Goal: Transaction & Acquisition: Purchase product/service

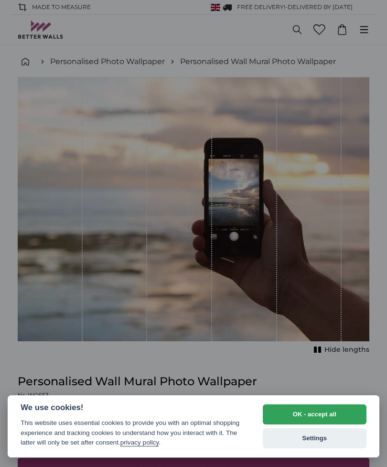
scroll to position [262, 0]
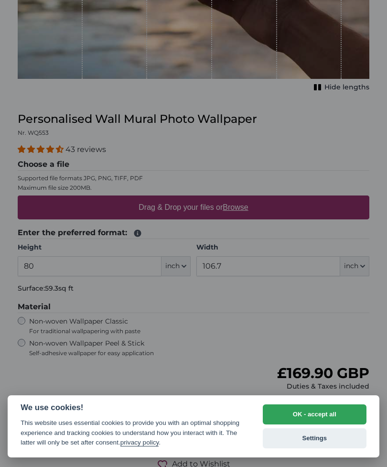
click at [322, 411] on button "OK - accept all" at bounding box center [315, 414] width 104 height 20
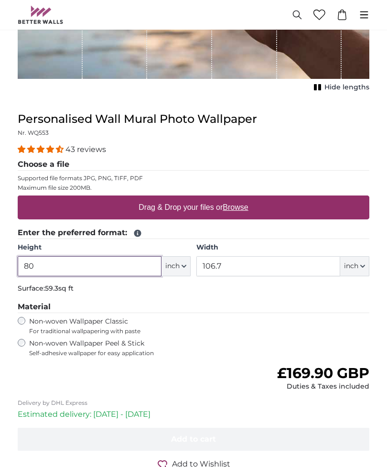
scroll to position [0, 0]
click at [368, 297] on div "43 reviews Choose a file Supported file formats JPG, PNG, TIFF, PDF Maximum fil…" at bounding box center [193, 250] width 351 height 213
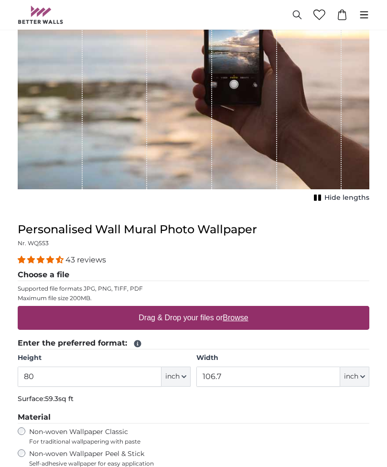
scroll to position [183, 0]
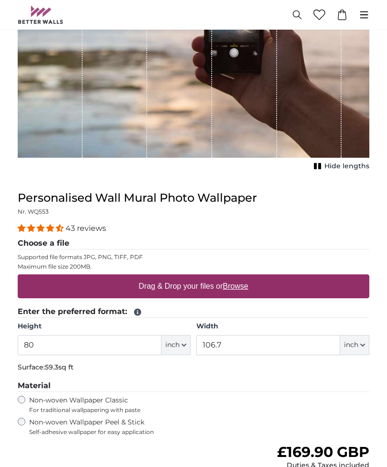
click at [239, 288] on u "Browse" at bounding box center [235, 286] width 25 height 8
click at [239, 277] on input "Drag & Drop your files or Browse" at bounding box center [193, 275] width 351 height 3
type input "**********"
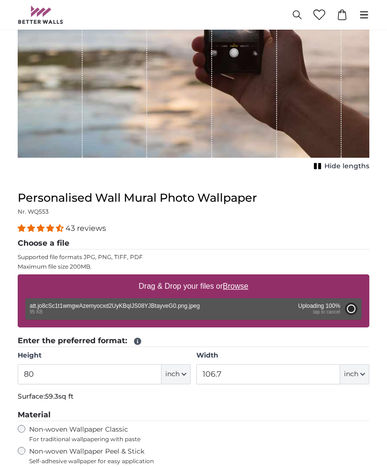
type input "54.3"
type input "24.4"
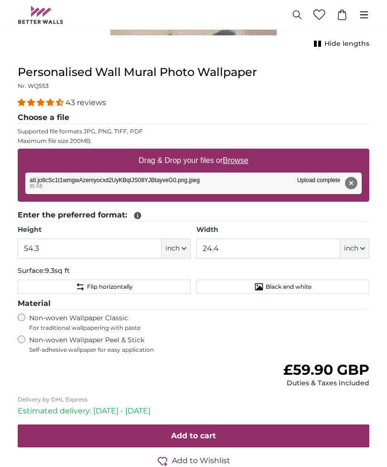
scroll to position [413, 0]
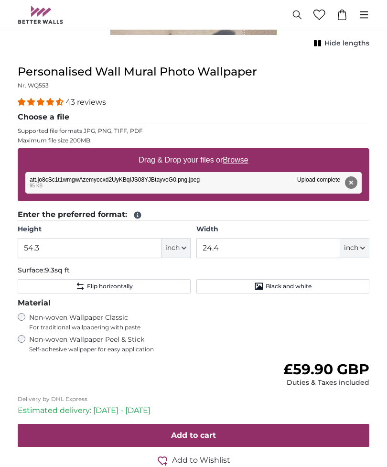
click at [93, 284] on span "Flip horizontally" at bounding box center [110, 286] width 46 height 8
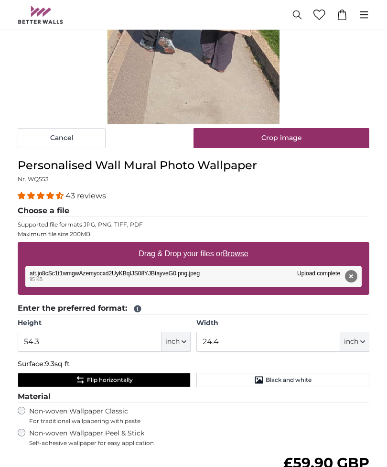
scroll to position [347, 0]
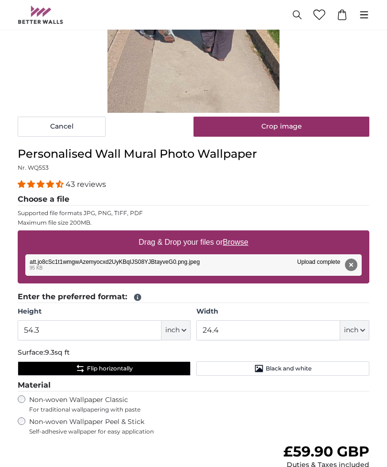
click at [306, 366] on span "Black and white" at bounding box center [288, 368] width 46 height 8
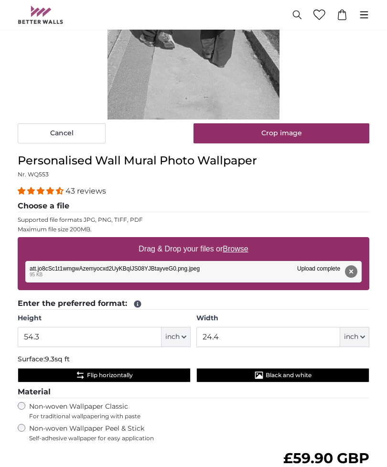
scroll to position [340, 0]
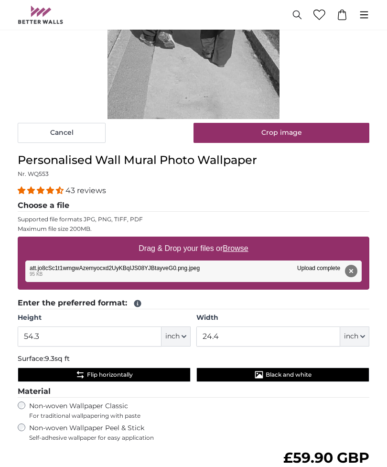
click at [82, 370] on icon "Flip horizontally" at bounding box center [80, 375] width 10 height 10
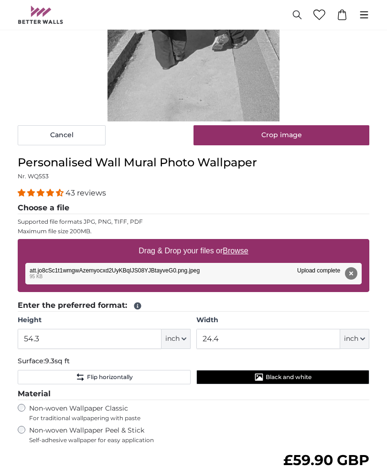
scroll to position [356, 0]
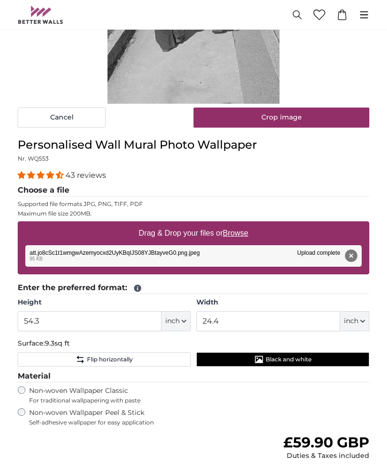
click at [188, 322] on button "inch" at bounding box center [175, 321] width 29 height 20
click at [114, 335] on fieldset "Enter the preferred format: Height 54.3 ft inch Centimeter (cm) Inches (inch) F…" at bounding box center [193, 324] width 351 height 85
click at [159, 356] on button "Flip horizontally" at bounding box center [104, 359] width 173 height 14
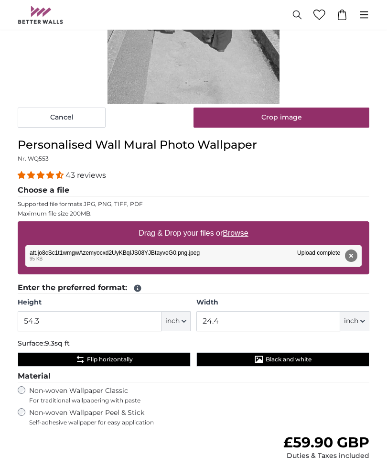
click at [290, 358] on span "Black and white" at bounding box center [288, 359] width 46 height 8
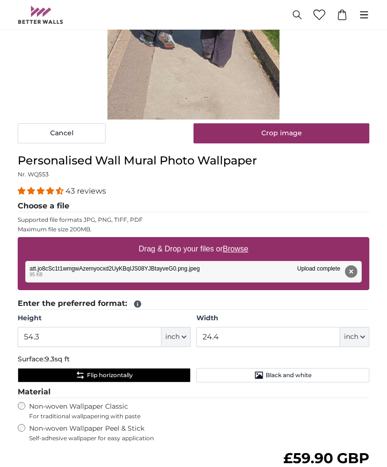
click at [143, 369] on button "Flip horizontally" at bounding box center [104, 375] width 173 height 14
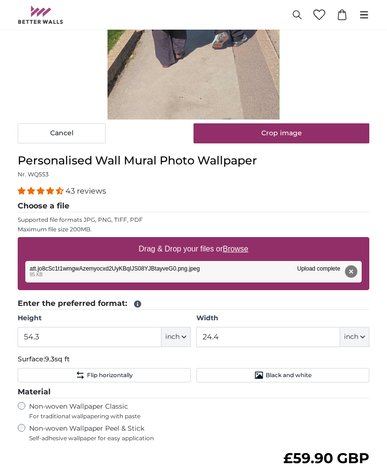
click at [184, 334] on icon "button" at bounding box center [183, 336] width 5 height 5
click at [193, 434] on span "Self-adhesive wallpaper for easy application" at bounding box center [149, 438] width 240 height 8
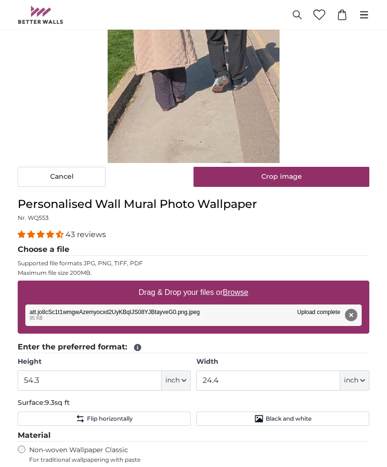
scroll to position [313, 0]
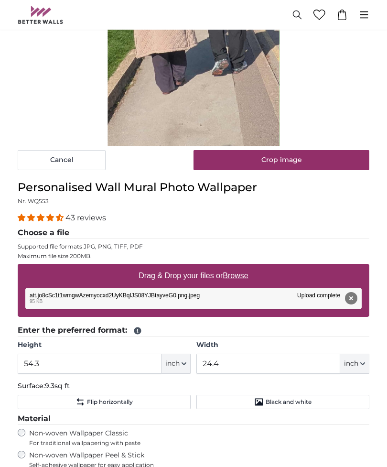
click at [360, 365] on button "inch" at bounding box center [354, 364] width 29 height 20
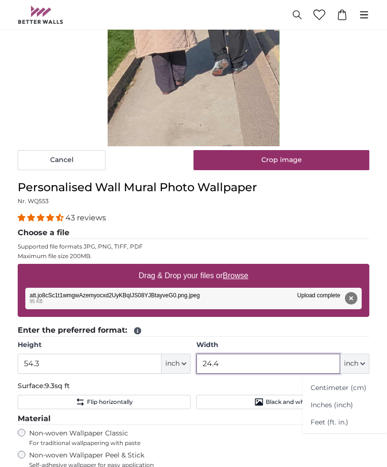
click at [294, 360] on input "24.4" at bounding box center [268, 363] width 144 height 20
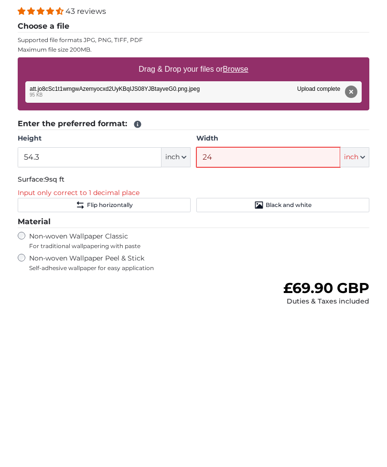
type input "2"
type input "4"
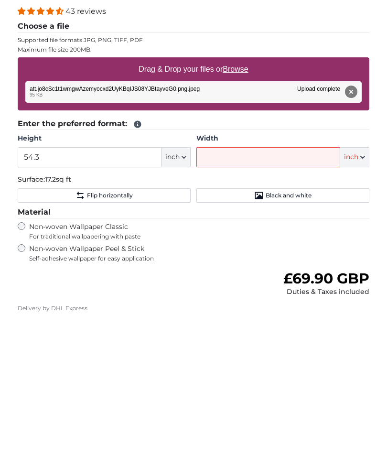
click at [365, 300] on button "inch" at bounding box center [354, 310] width 29 height 20
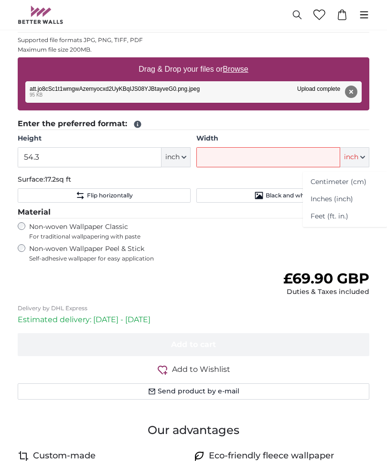
click at [342, 182] on link "Centimeter (cm)" at bounding box center [345, 181] width 84 height 17
type input "138"
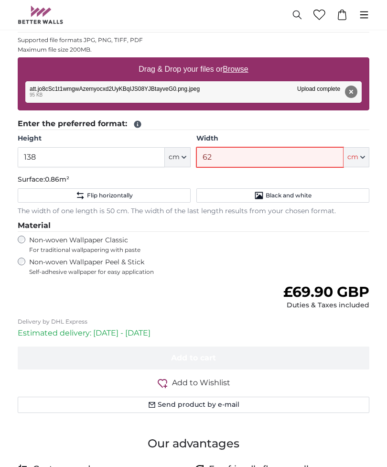
click at [298, 157] on input "62" at bounding box center [269, 157] width 147 height 20
type input "6"
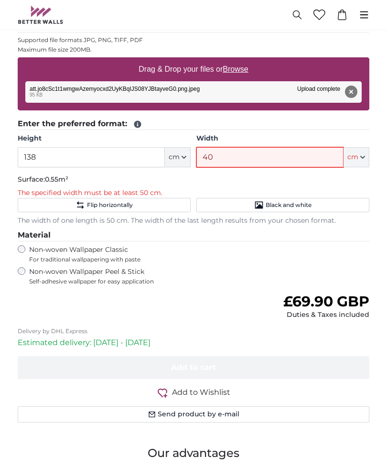
type input "4"
type input "3"
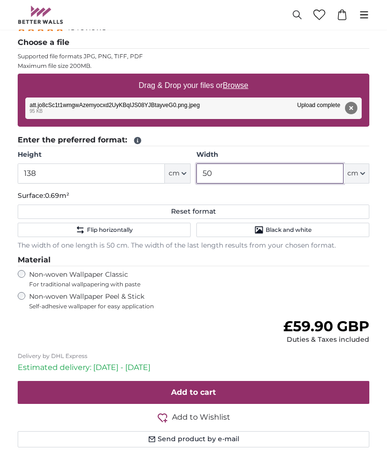
type input "5"
type input "6"
type input "59"
click at [343, 292] on div "Non-woven Wallpaper Peel & Stick Self-adhesive wallpaper for easy application" at bounding box center [193, 301] width 351 height 18
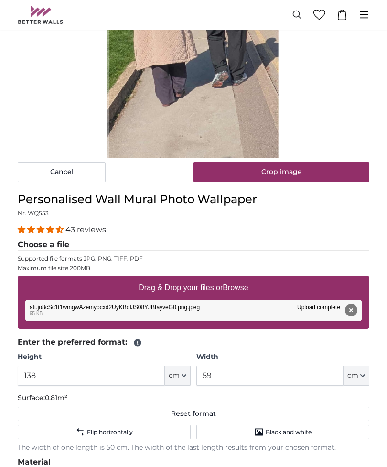
scroll to position [313, 0]
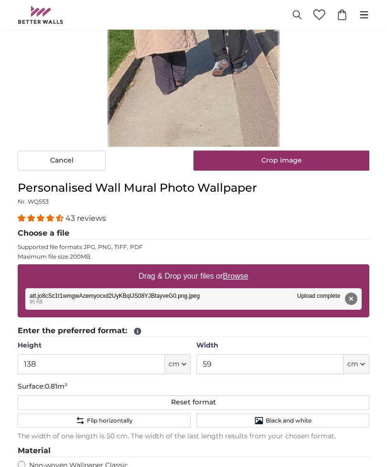
click at [297, 420] on span "Black and white" at bounding box center [288, 420] width 46 height 8
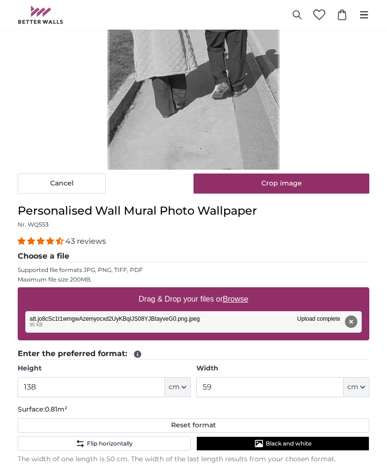
scroll to position [305, 0]
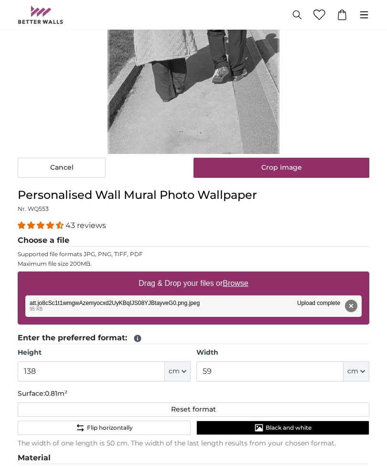
click at [298, 426] on span "Black and white" at bounding box center [288, 428] width 46 height 8
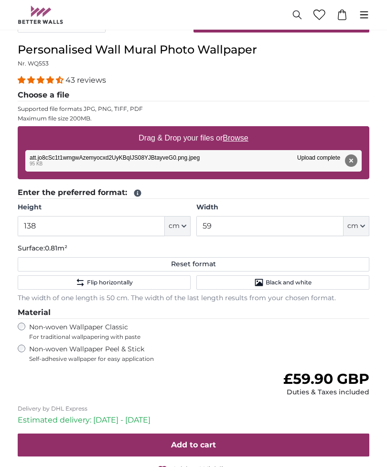
scroll to position [450, 0]
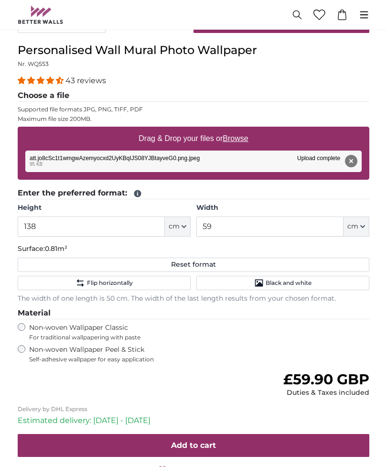
click at [287, 439] on button "Add to cart" at bounding box center [193, 445] width 351 height 23
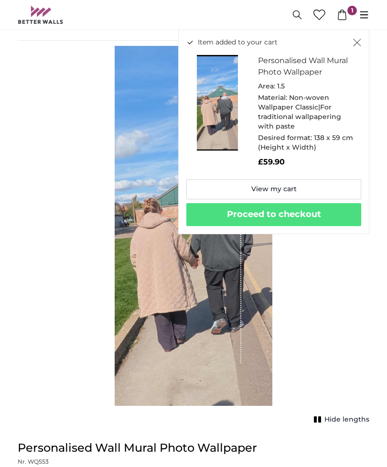
scroll to position [0, 0]
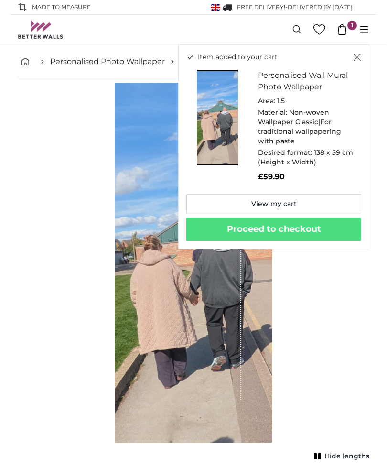
click at [355, 57] on icon "Close" at bounding box center [357, 57] width 8 height 8
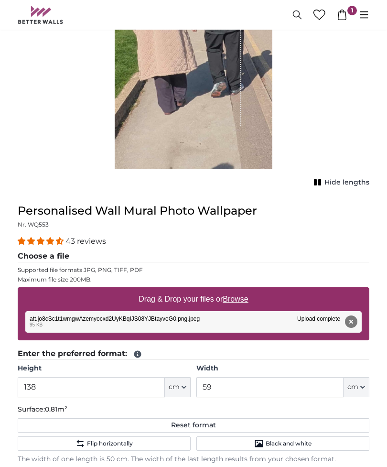
scroll to position [274, 0]
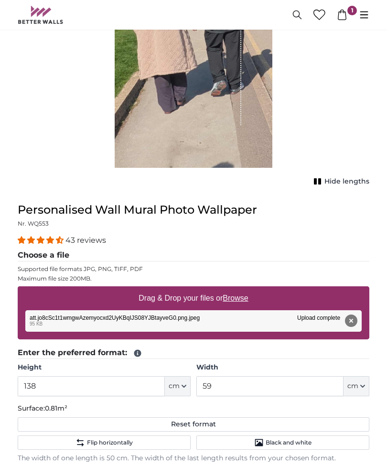
click at [88, 439] on span "Flip horizontally" at bounding box center [110, 443] width 46 height 8
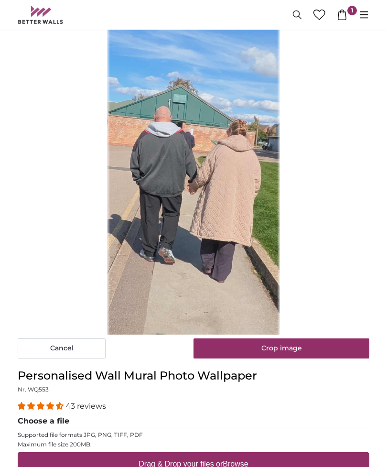
scroll to position [124, 0]
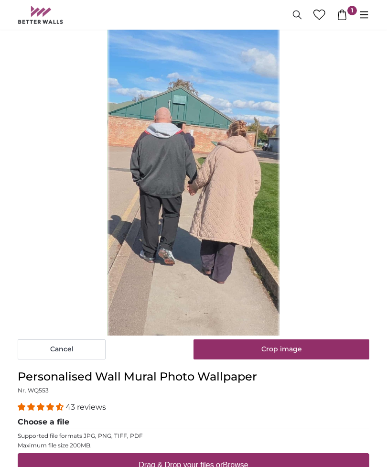
click at [321, 347] on button "Crop image" at bounding box center [281, 349] width 176 height 20
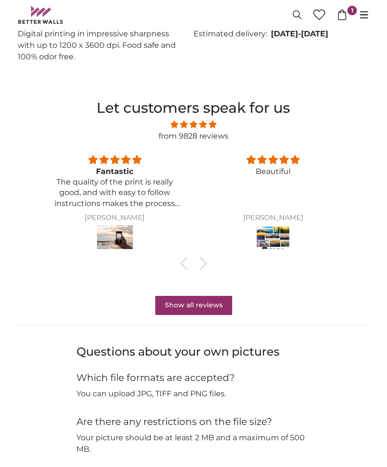
scroll to position [1081, 0]
